Goal: Information Seeking & Learning: Understand process/instructions

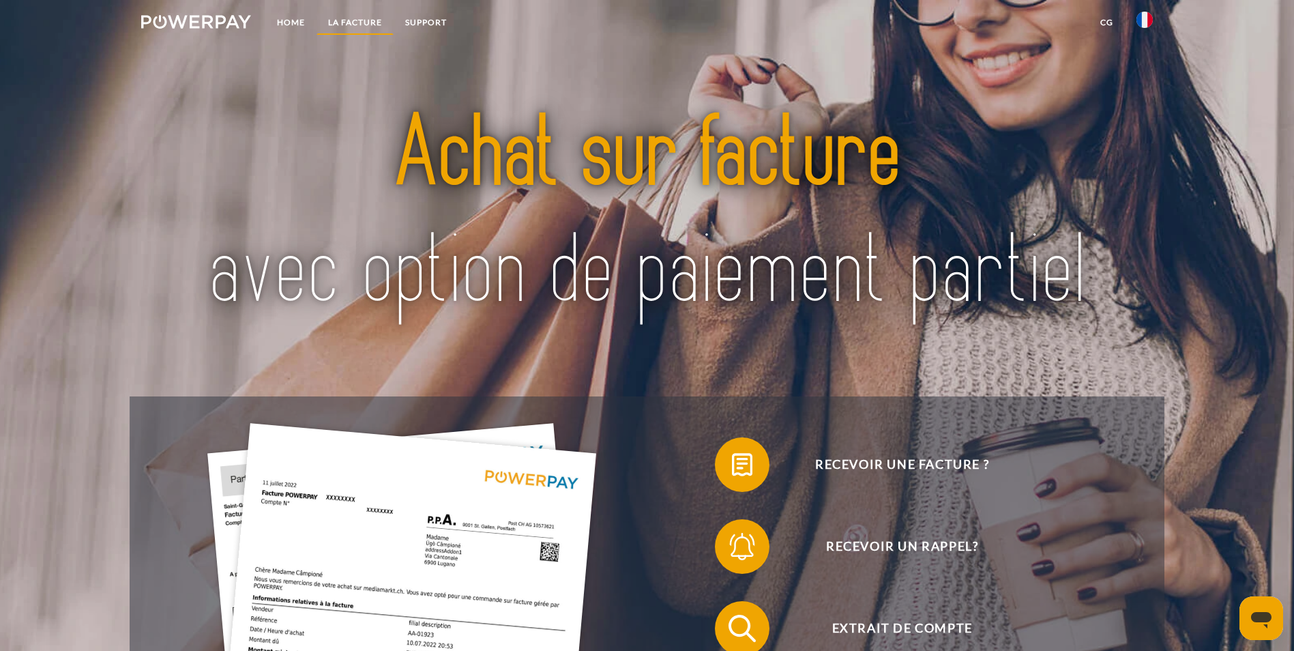
click at [358, 22] on link "LA FACTURE" at bounding box center [354, 22] width 77 height 25
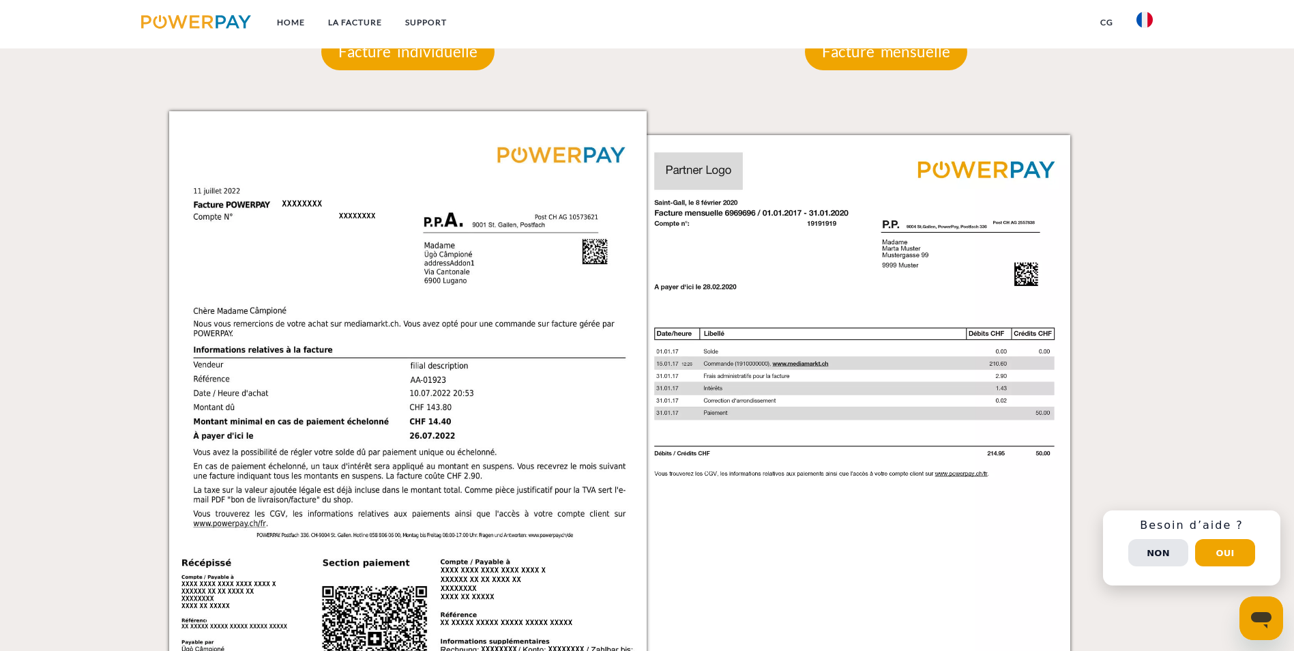
scroll to position [1168, 0]
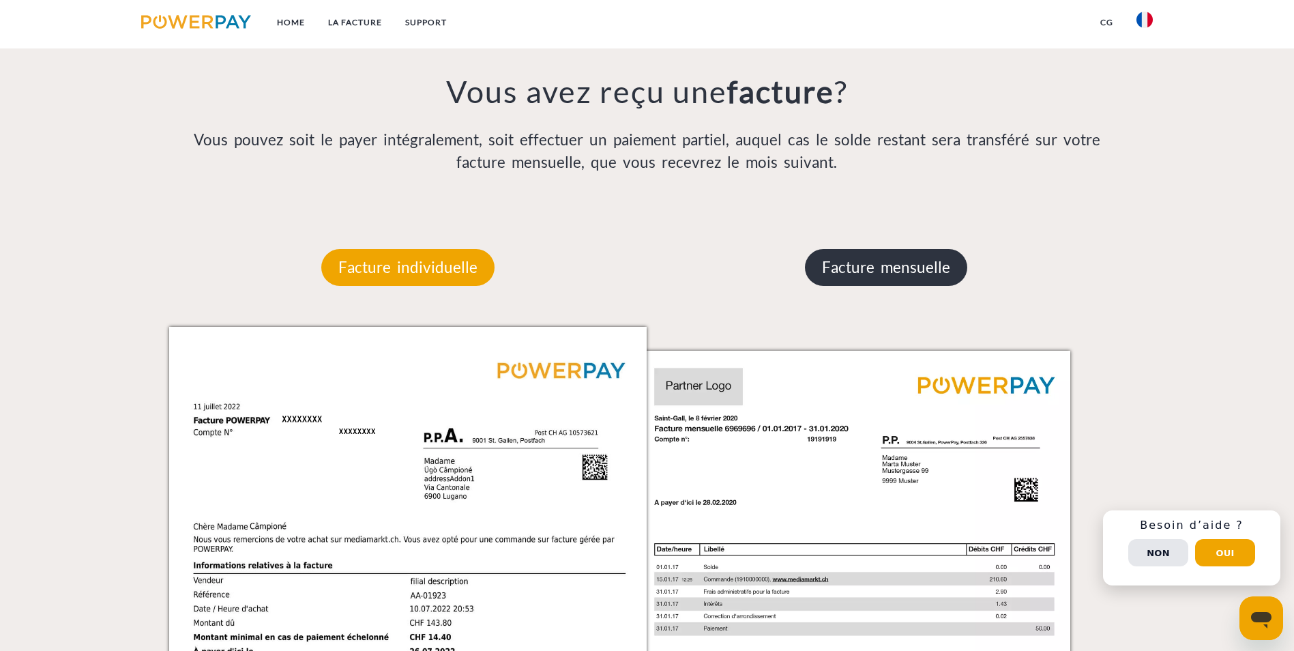
click at [906, 249] on p "Facture mensuelle" at bounding box center [886, 267] width 162 height 37
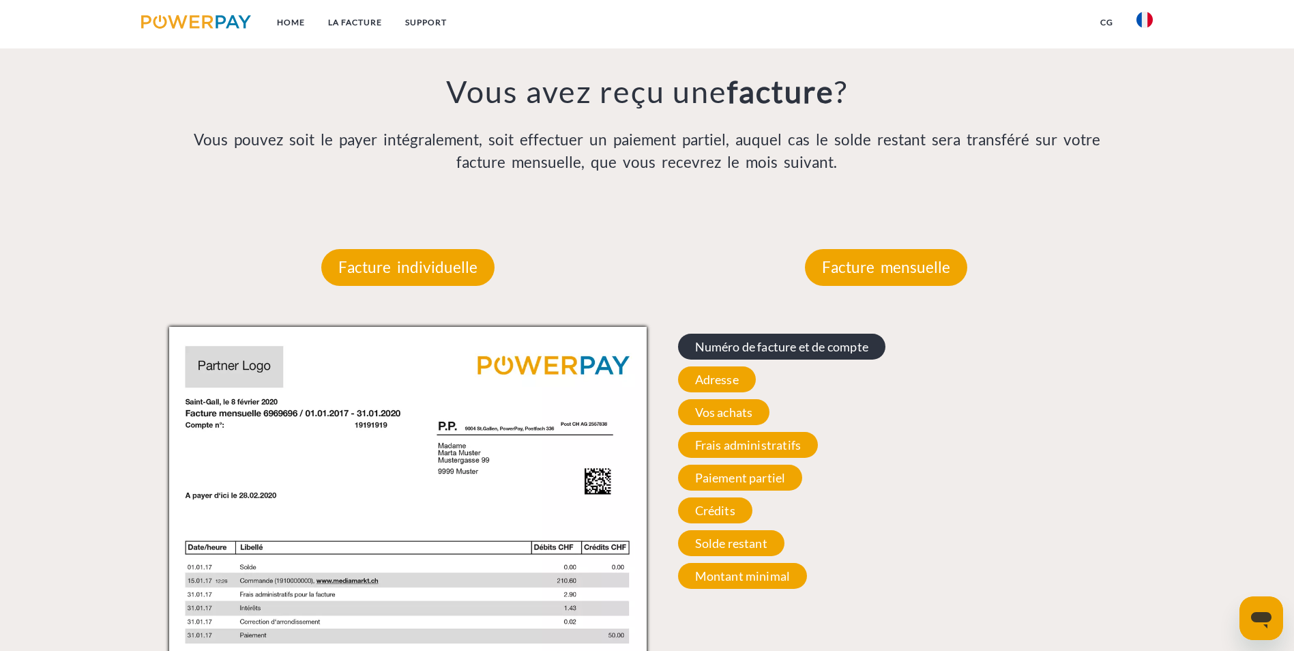
click at [787, 333] on span "Numéro de facture et de compte" at bounding box center [781, 346] width 207 height 26
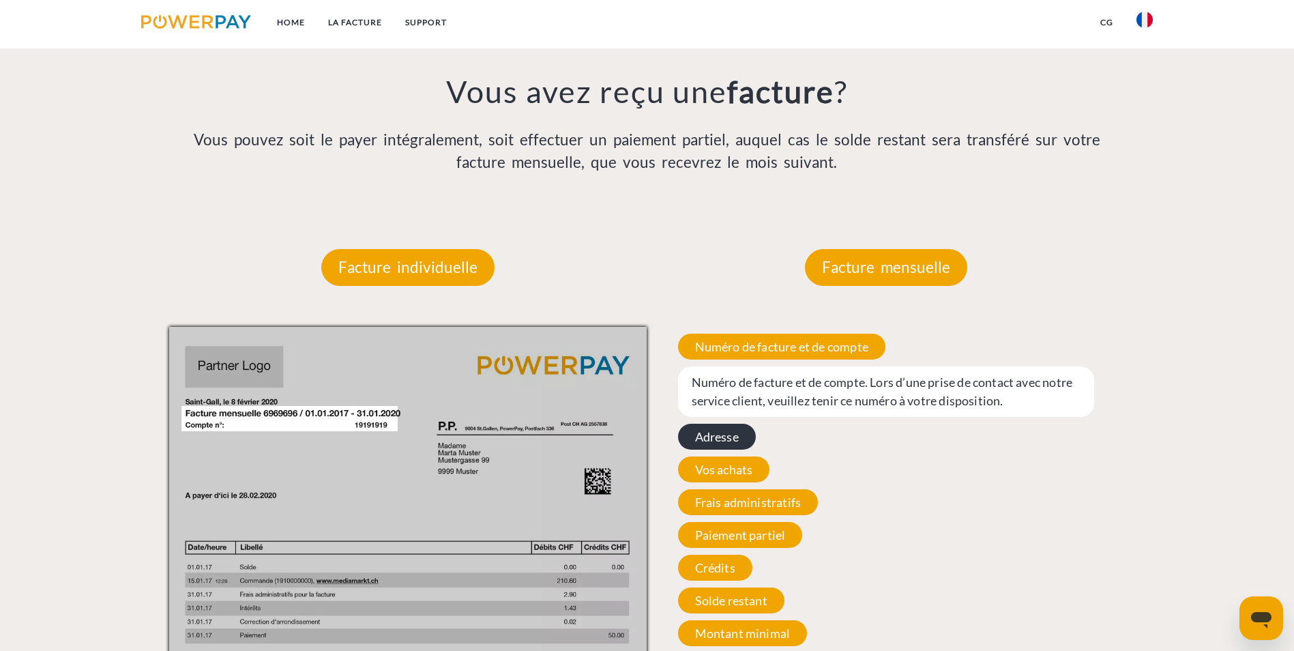
click at [720, 423] on span "Adresse" at bounding box center [717, 436] width 78 height 26
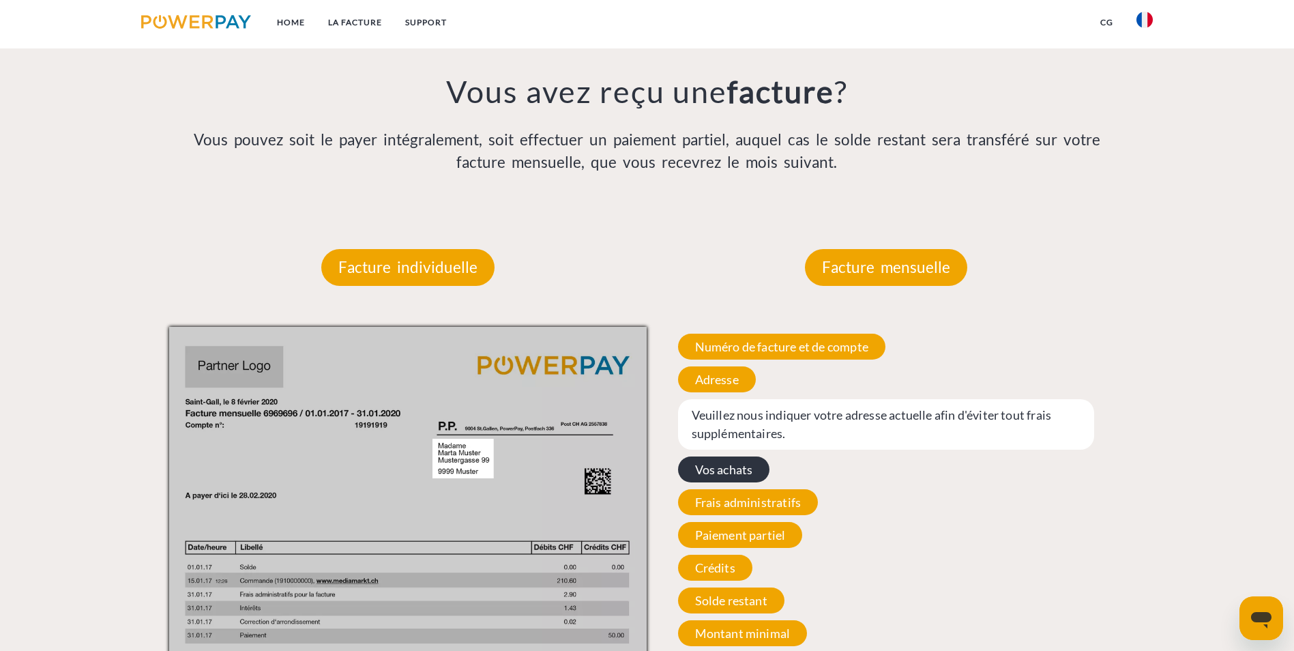
click at [722, 456] on span "Vos achats" at bounding box center [724, 469] width 92 height 26
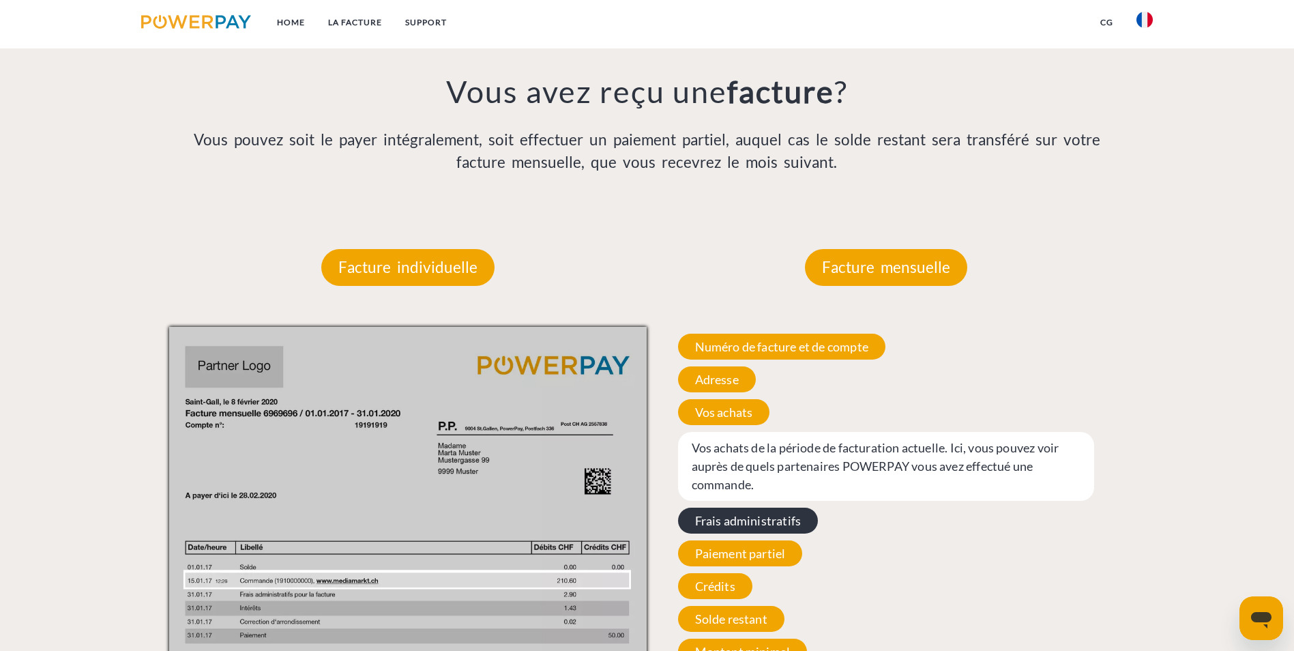
click at [728, 507] on span "Frais administratifs" at bounding box center [748, 520] width 140 height 26
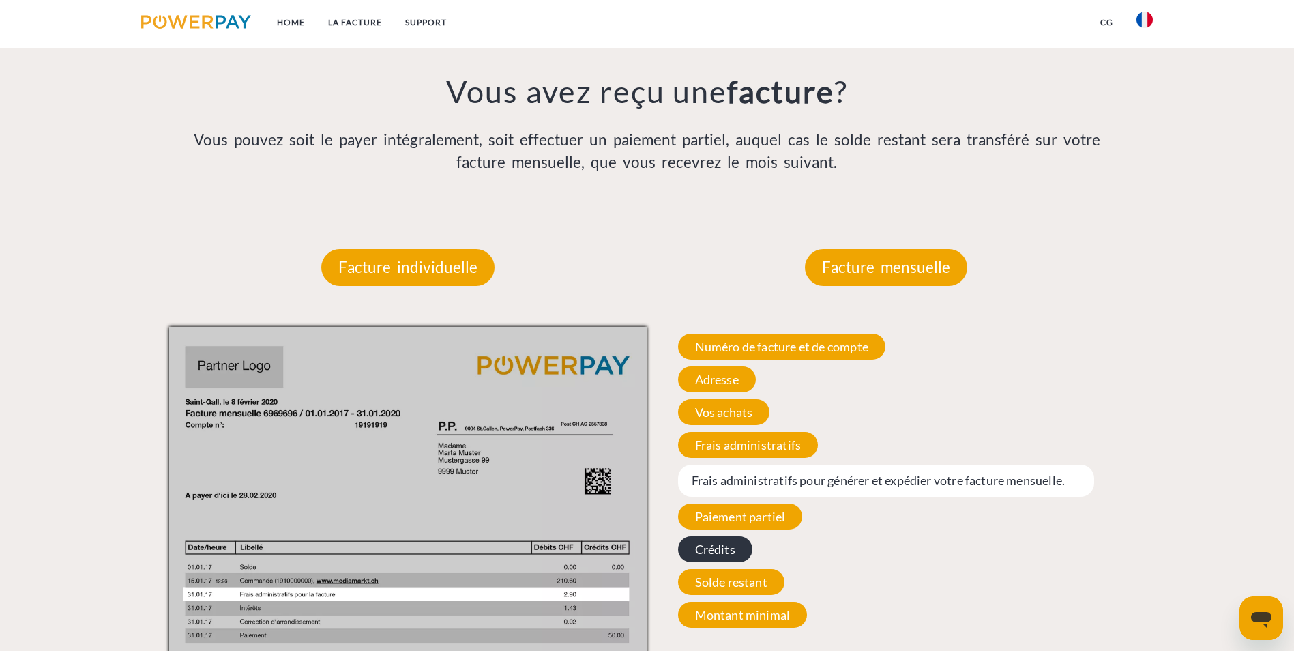
click at [724, 536] on span "Crédits" at bounding box center [715, 549] width 74 height 26
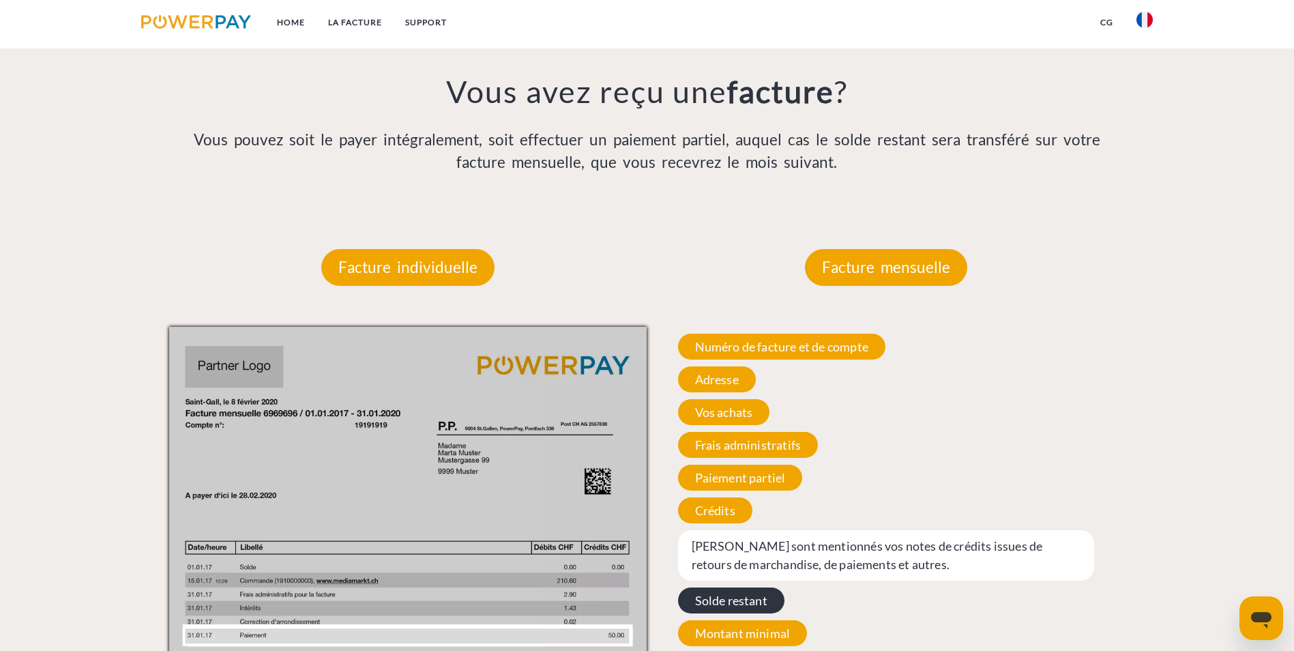
click at [739, 587] on span "Solde restant" at bounding box center [731, 600] width 106 height 26
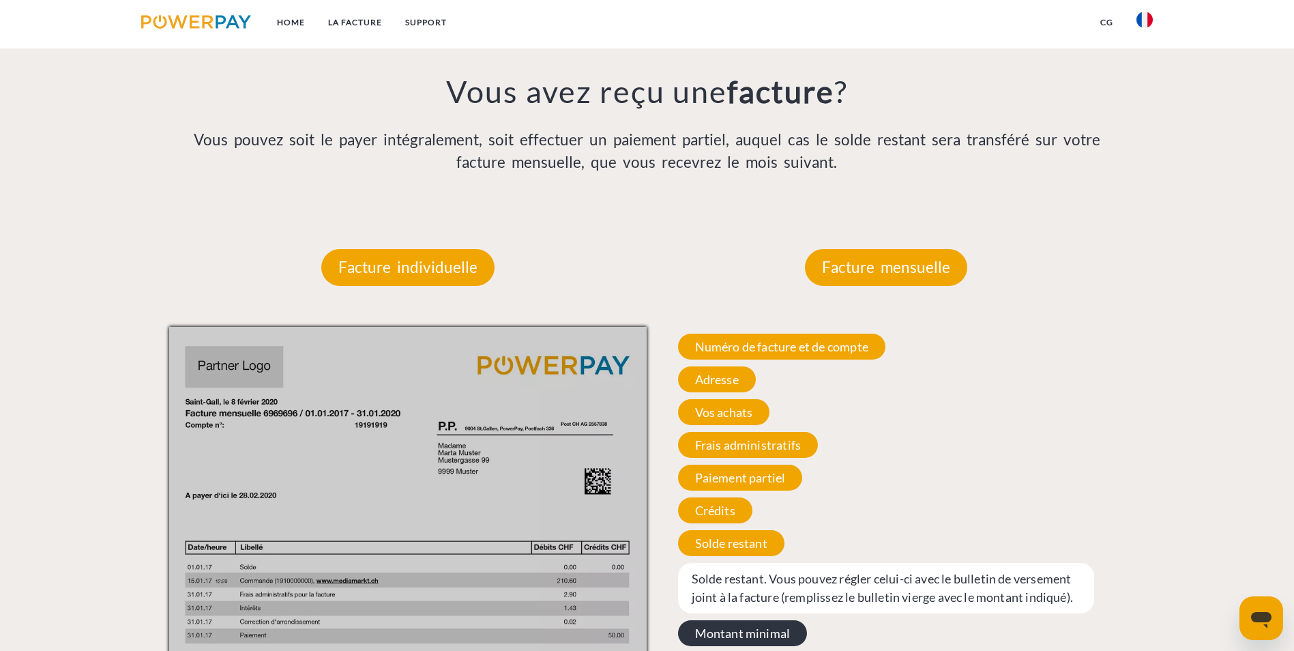
click at [757, 620] on span "Montant minimal" at bounding box center [743, 633] width 130 height 26
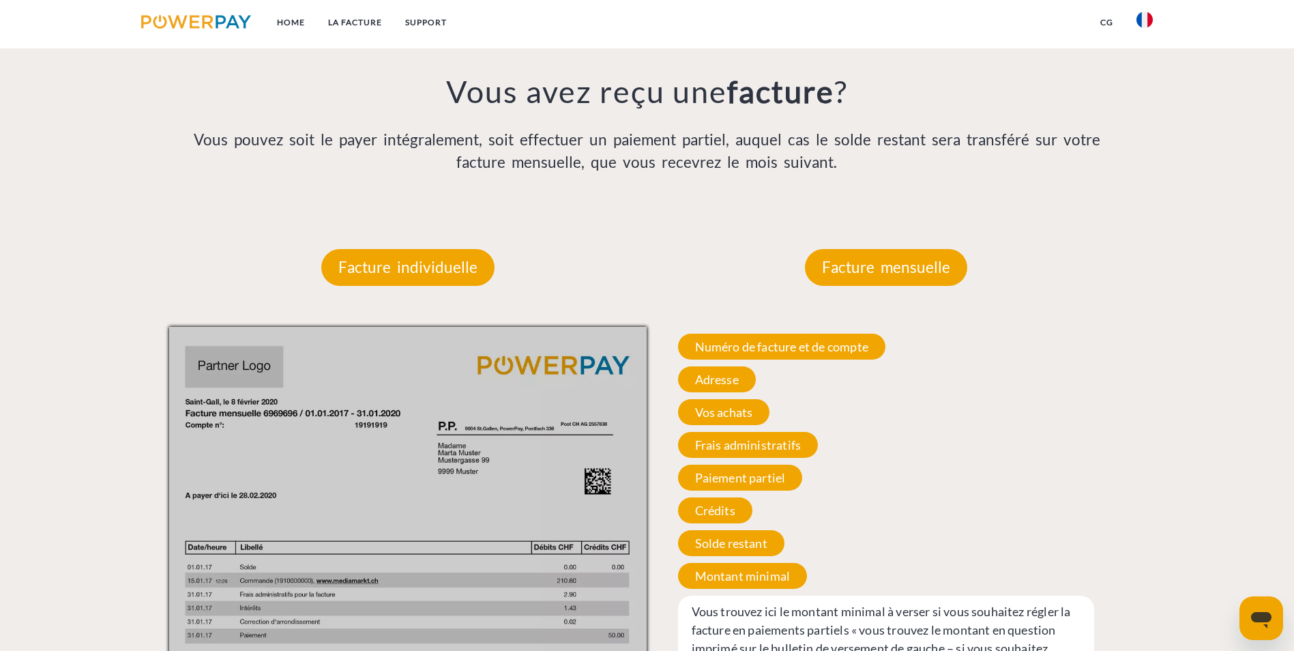
click at [1103, 20] on link "CG" at bounding box center [1106, 22] width 36 height 25
click at [1103, 22] on link "CG" at bounding box center [1106, 22] width 36 height 25
click at [1108, 19] on link "CG" at bounding box center [1106, 22] width 36 height 25
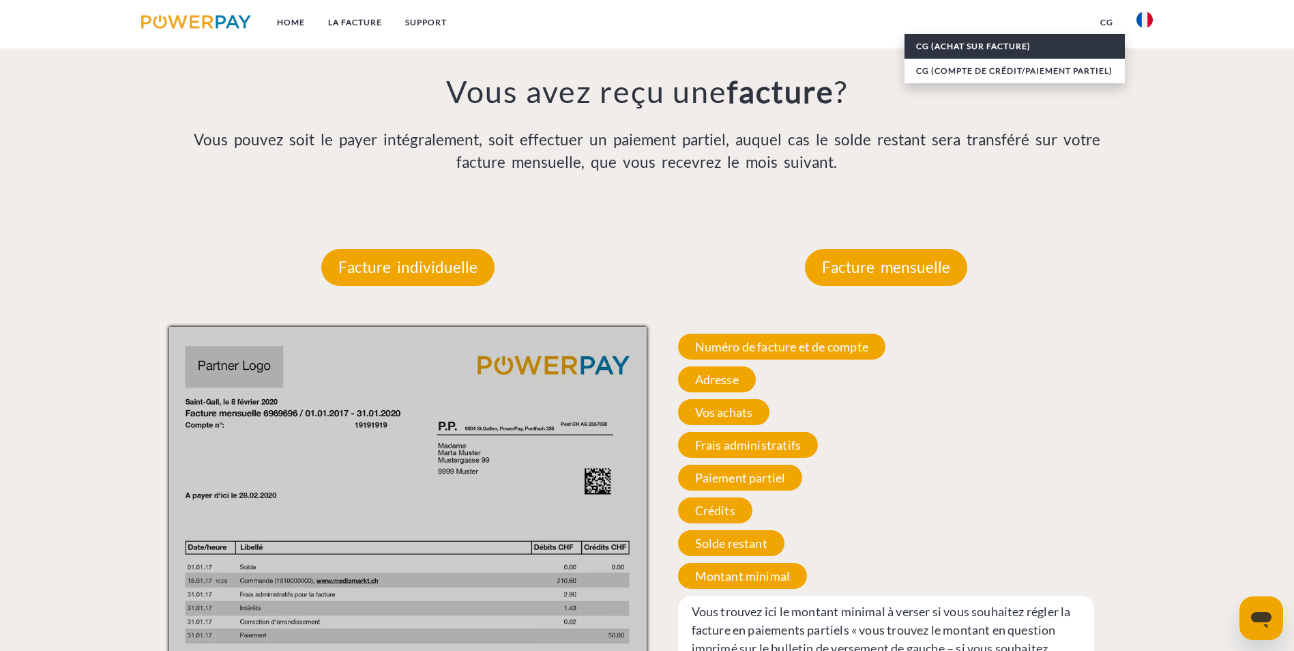
click at [980, 45] on link "CG (achat sur facture)" at bounding box center [1014, 46] width 220 height 25
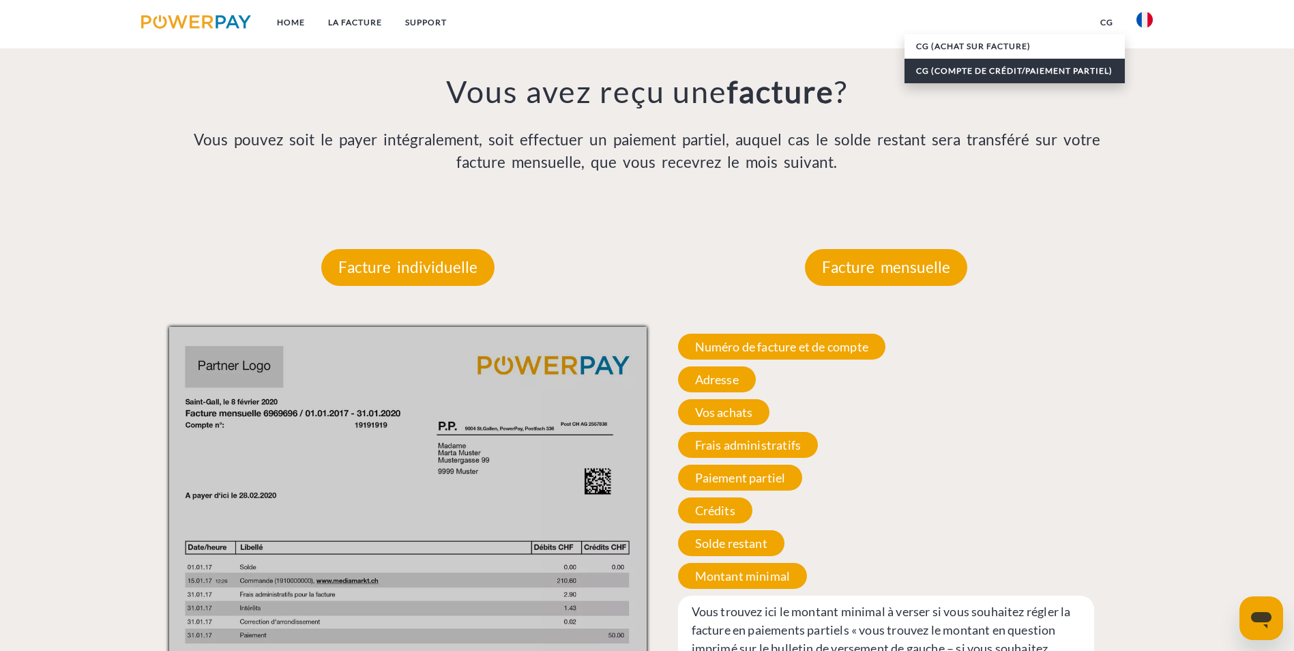
click at [998, 69] on link "CG (Compte de crédit/paiement partiel)" at bounding box center [1014, 71] width 220 height 25
click at [991, 327] on div "Numéro de facture et de compte Numéro de facture et de compte. Lors d’une prise…" at bounding box center [886, 508] width 478 height 363
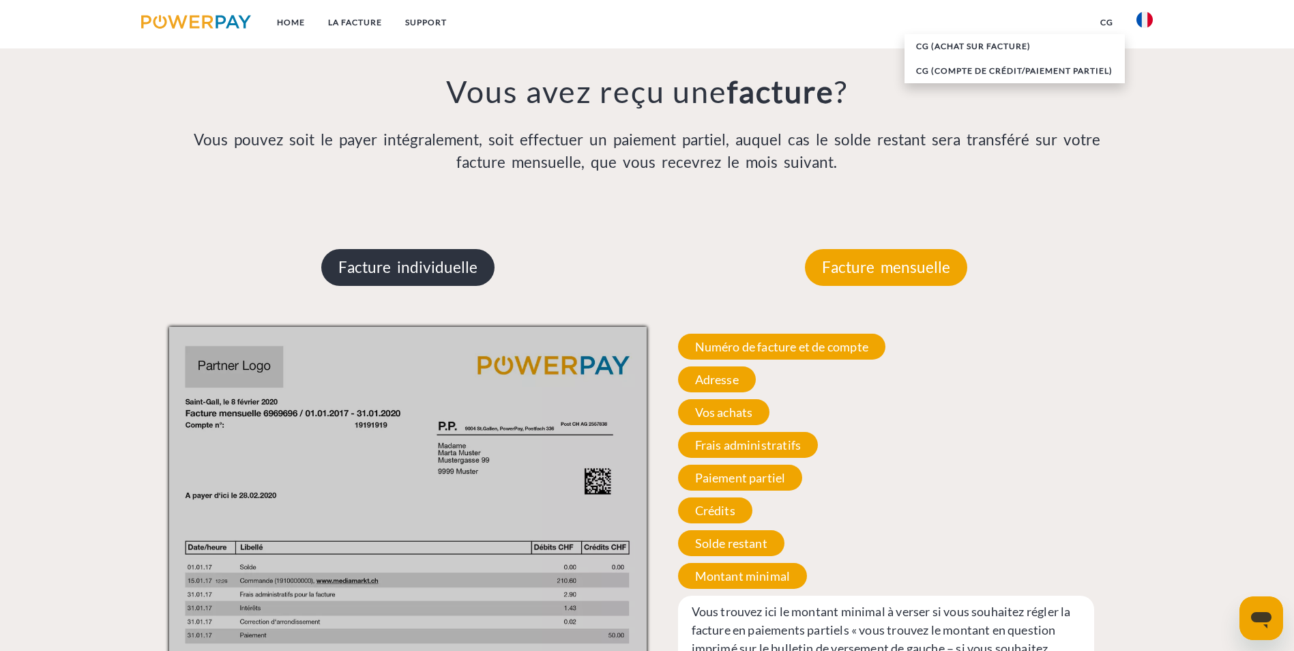
click at [393, 249] on p "Facture individuelle" at bounding box center [407, 267] width 173 height 37
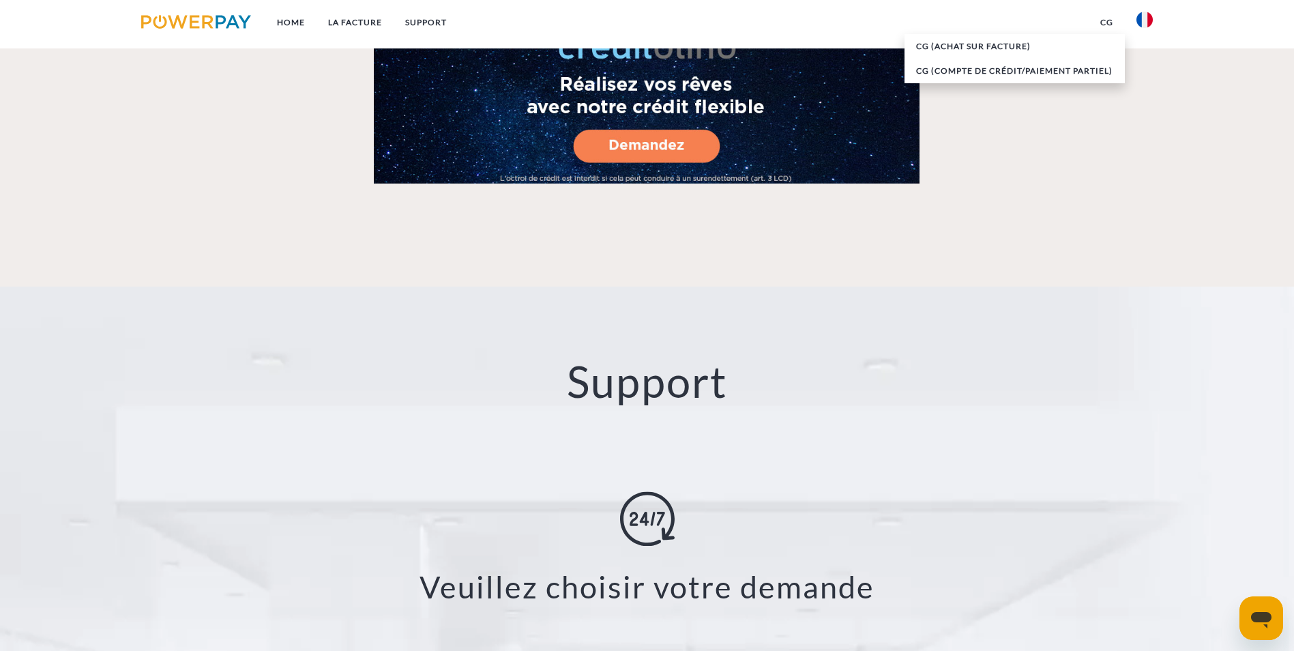
scroll to position [2506, 0]
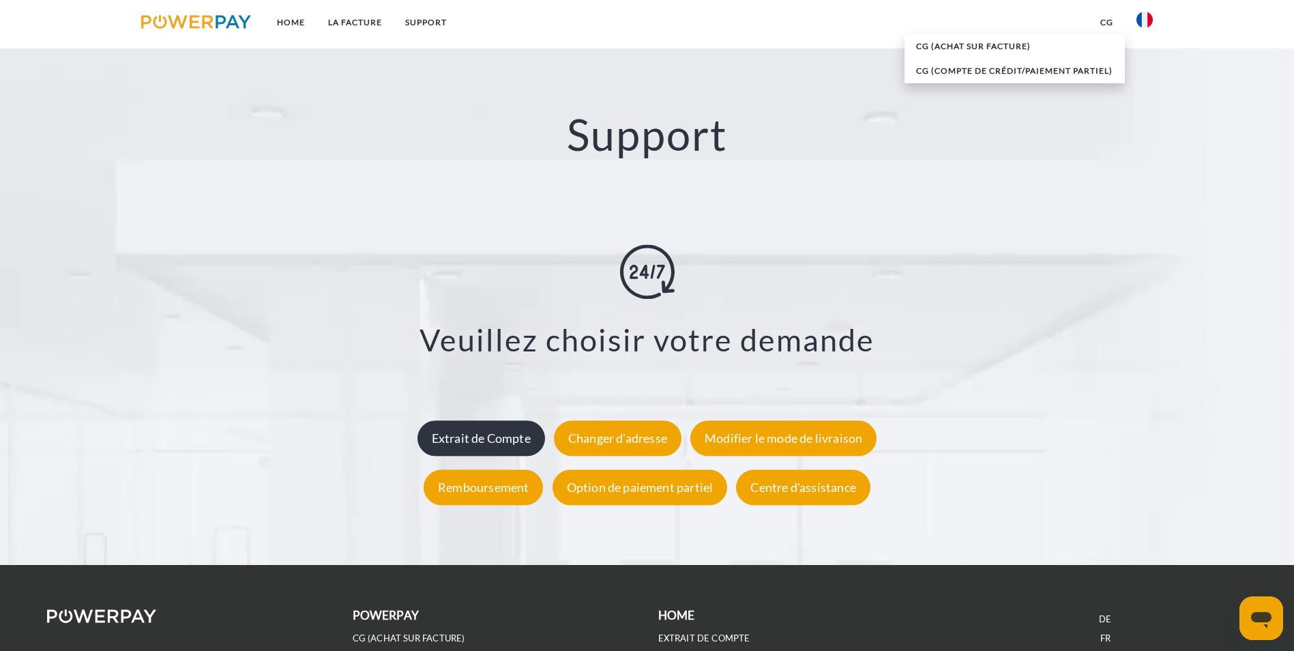
click at [484, 420] on div "Extrait de Compte" at bounding box center [481, 437] width 128 height 35
